Goal: Entertainment & Leisure: Consume media (video, audio)

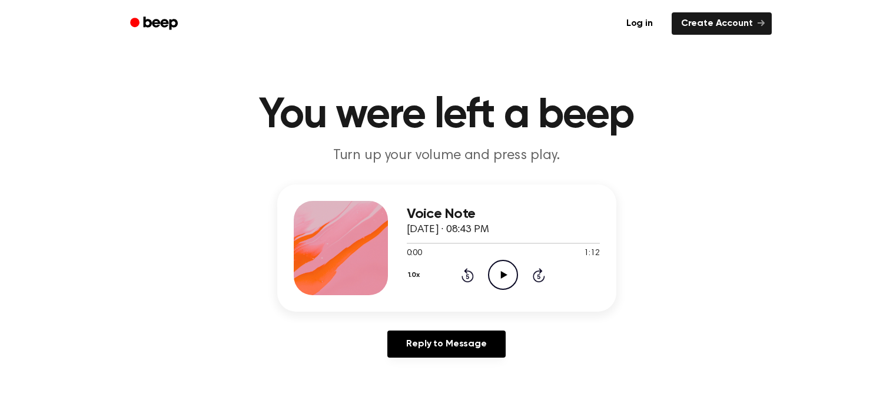
click at [515, 276] on icon "Play Audio" at bounding box center [503, 275] width 30 height 30
click at [489, 267] on icon "Play Audio" at bounding box center [503, 275] width 30 height 30
click at [539, 280] on icon at bounding box center [539, 275] width 12 height 14
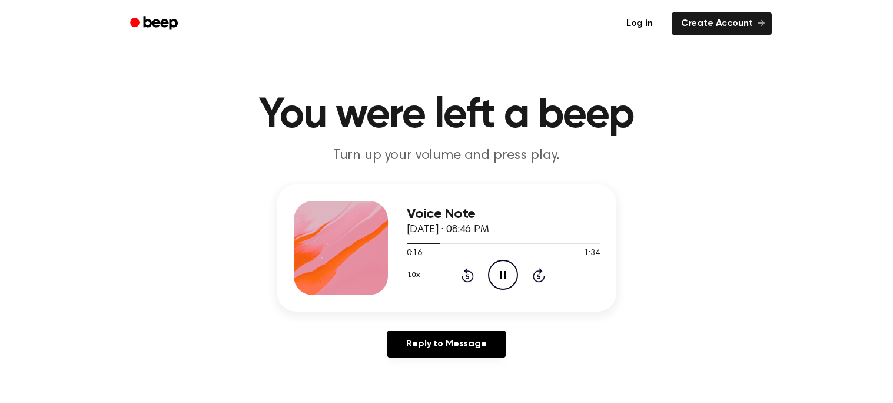
click at [539, 280] on icon at bounding box center [539, 275] width 12 height 14
click at [537, 280] on icon at bounding box center [539, 275] width 12 height 14
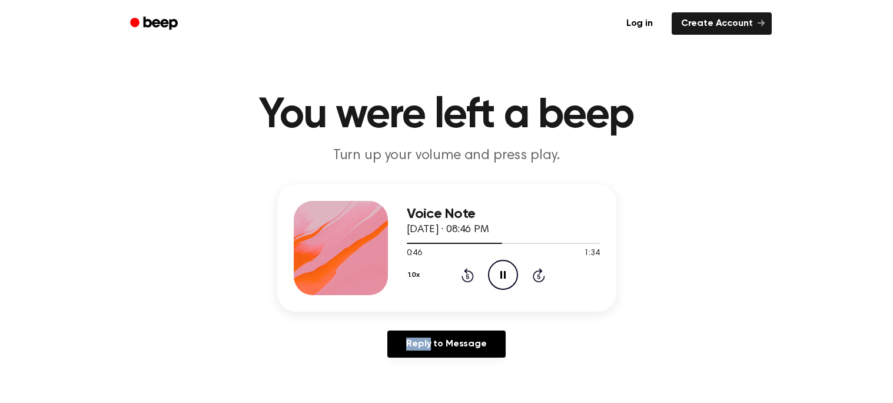
click at [537, 280] on icon at bounding box center [539, 275] width 12 height 14
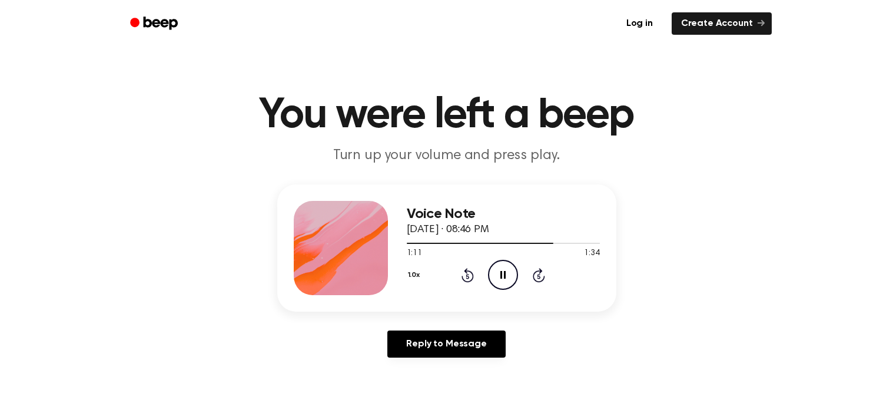
click at [537, 280] on icon at bounding box center [539, 275] width 12 height 14
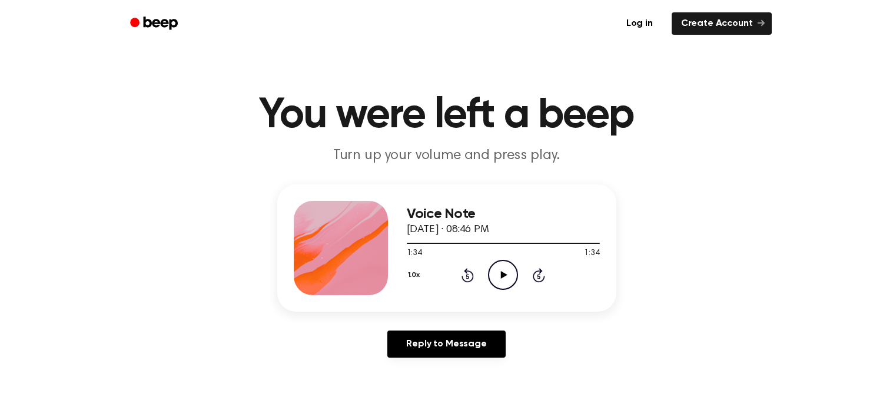
click at [537, 274] on icon "Skip 5 seconds" at bounding box center [538, 274] width 13 height 15
click at [504, 276] on icon at bounding box center [504, 275] width 6 height 8
